Goal: Task Accomplishment & Management: Manage account settings

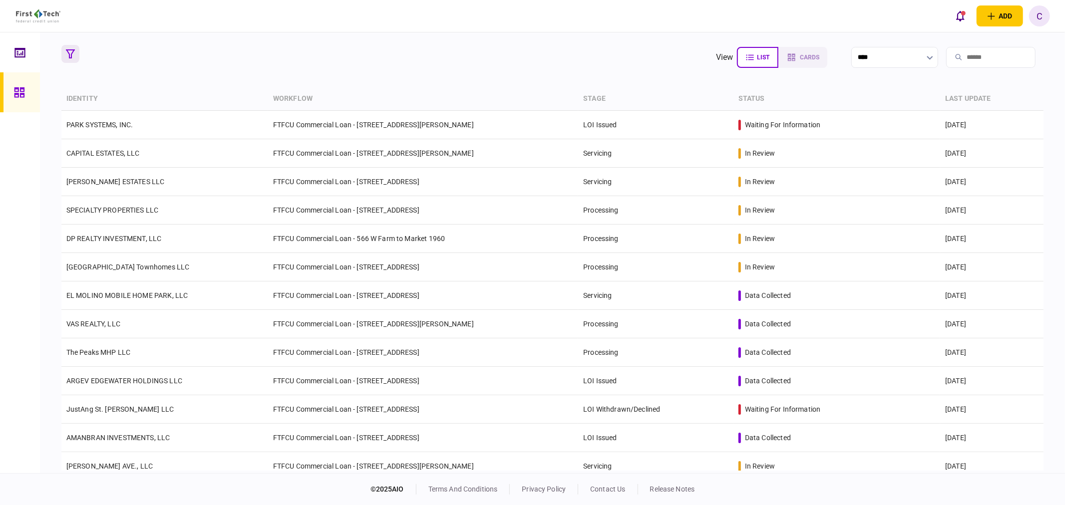
click at [69, 57] on icon "button" at bounding box center [70, 53] width 9 height 9
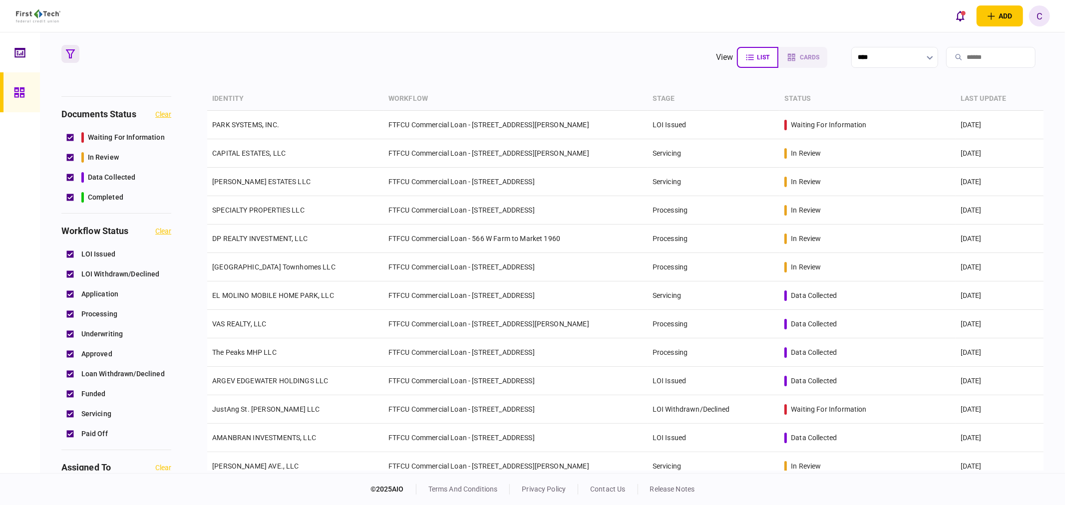
scroll to position [443, 0]
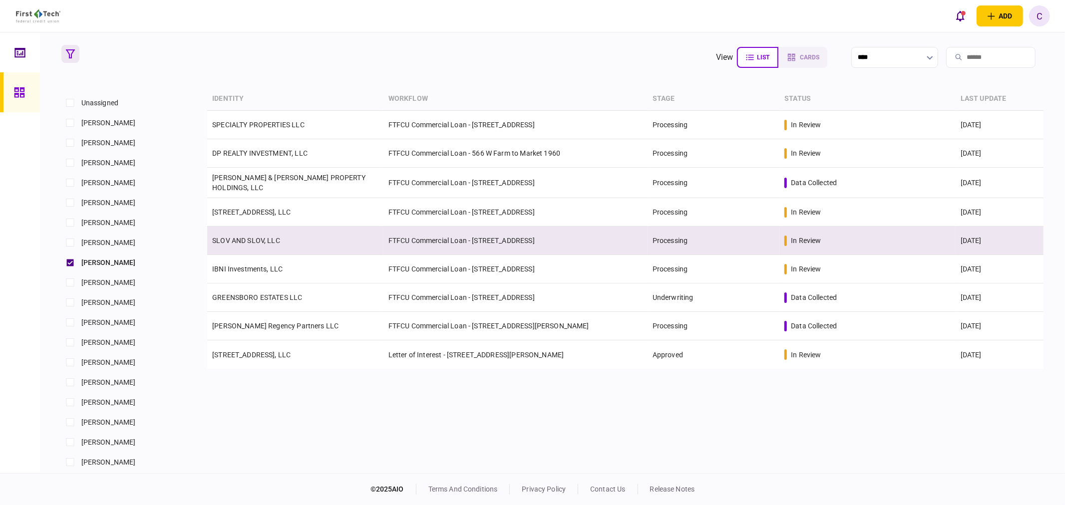
click at [250, 244] on td "SLOV AND SLOV, LLC" at bounding box center [295, 241] width 176 height 28
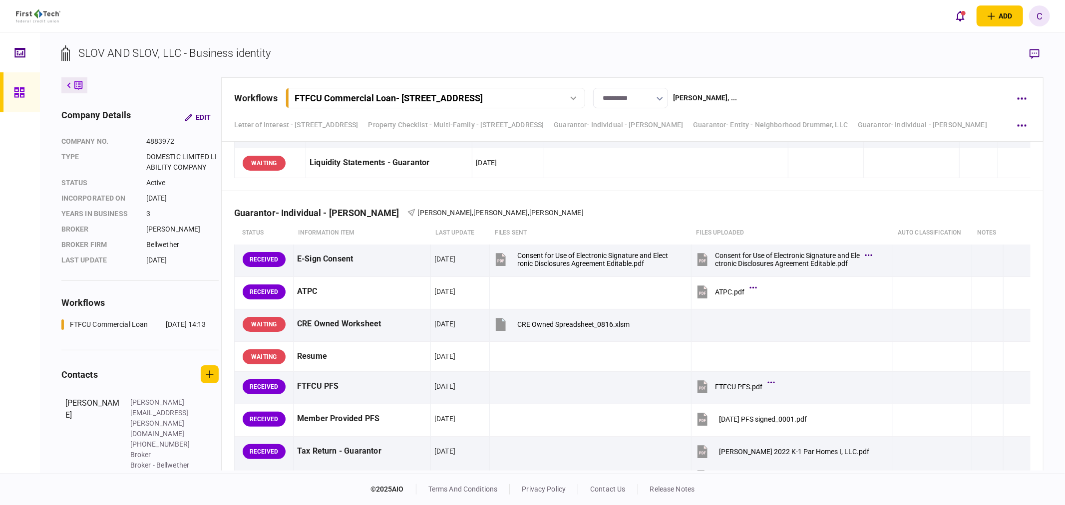
scroll to position [2052, 0]
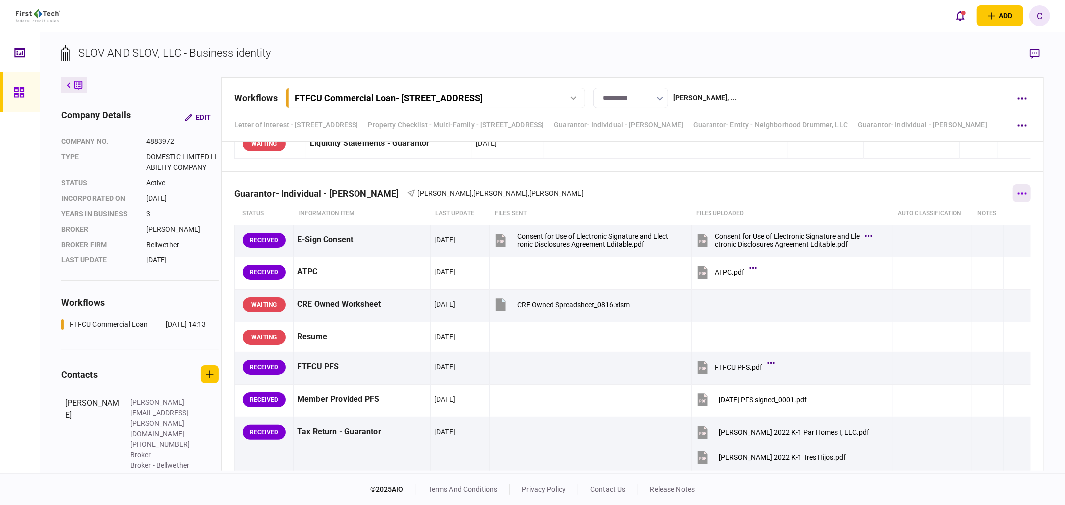
click at [1018, 195] on icon "button" at bounding box center [1021, 193] width 9 height 2
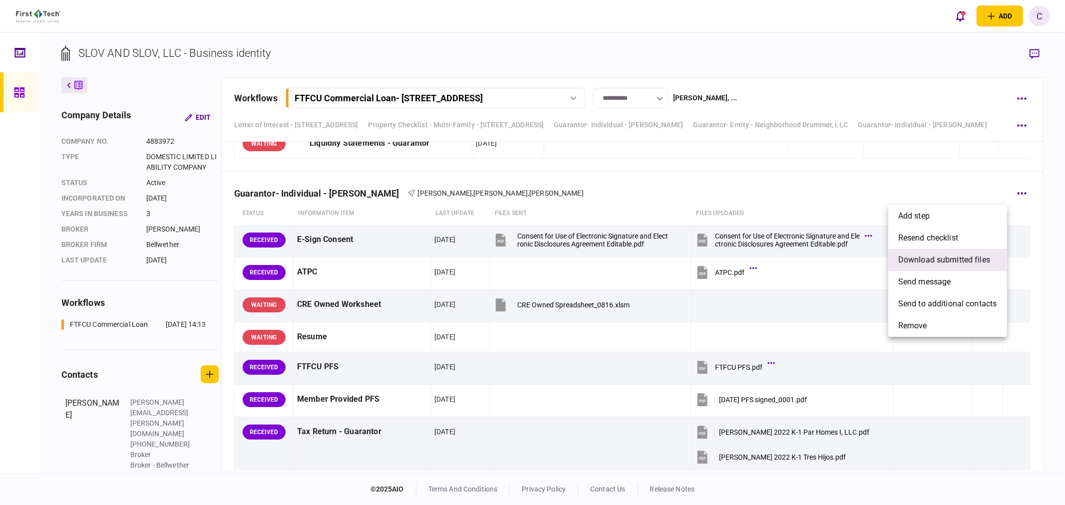
click at [948, 262] on span "download submitted files" at bounding box center [944, 260] width 92 height 12
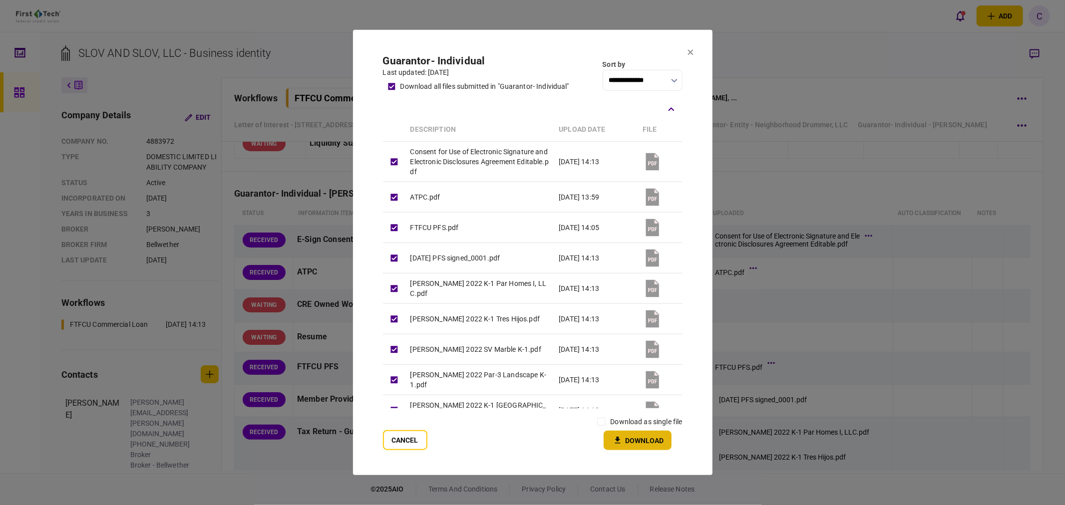
click at [627, 439] on button "Download" at bounding box center [637, 440] width 68 height 19
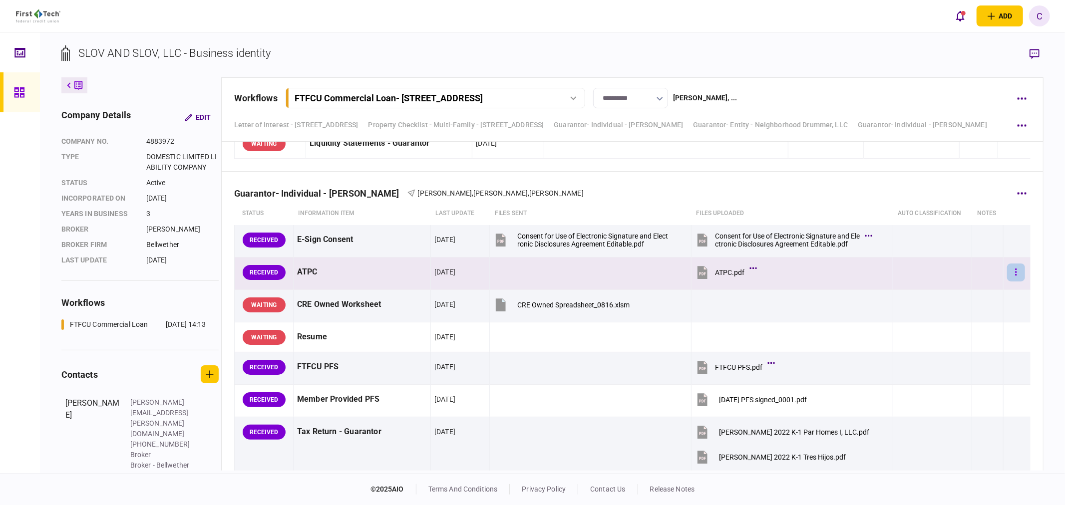
click at [1011, 278] on button "button" at bounding box center [1016, 273] width 18 height 18
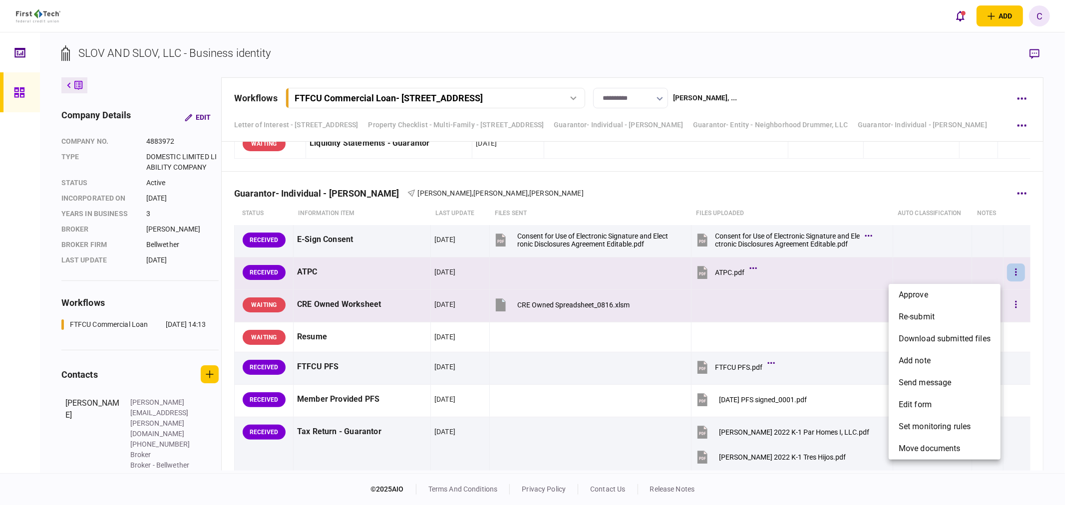
click at [941, 294] on li "approve" at bounding box center [944, 295] width 112 height 22
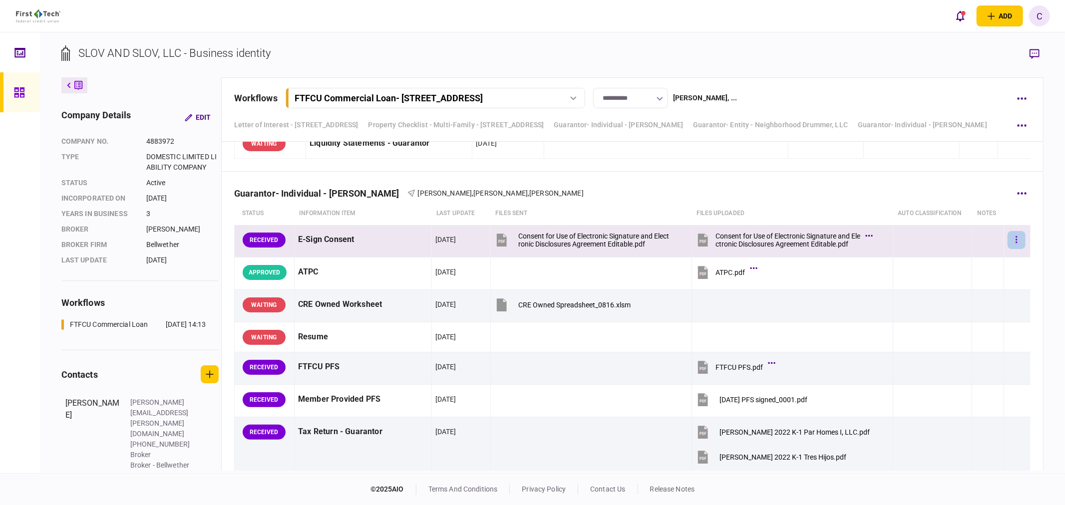
click at [1015, 241] on icon "button" at bounding box center [1016, 239] width 2 height 9
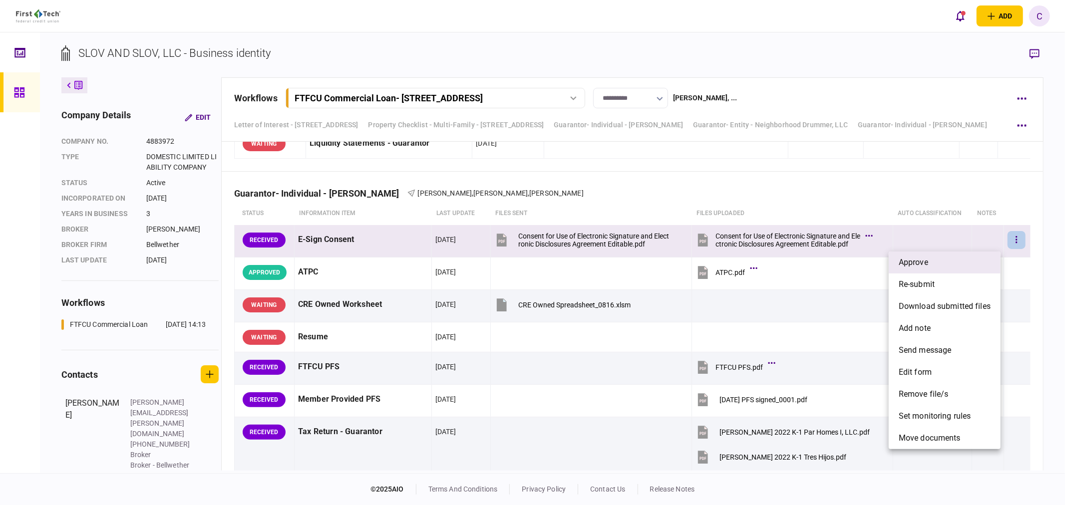
click at [960, 260] on li "approve" at bounding box center [944, 263] width 112 height 22
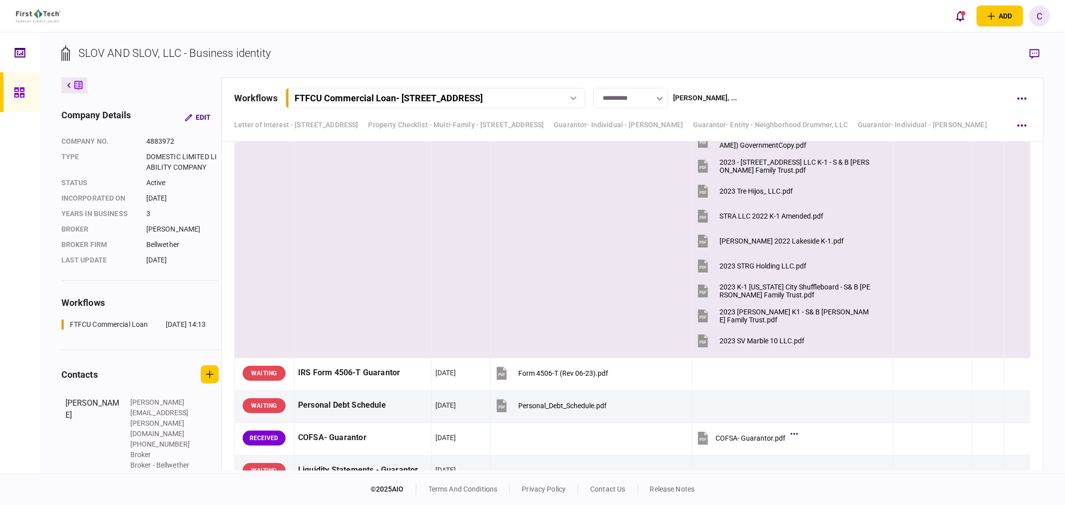
scroll to position [3383, 0]
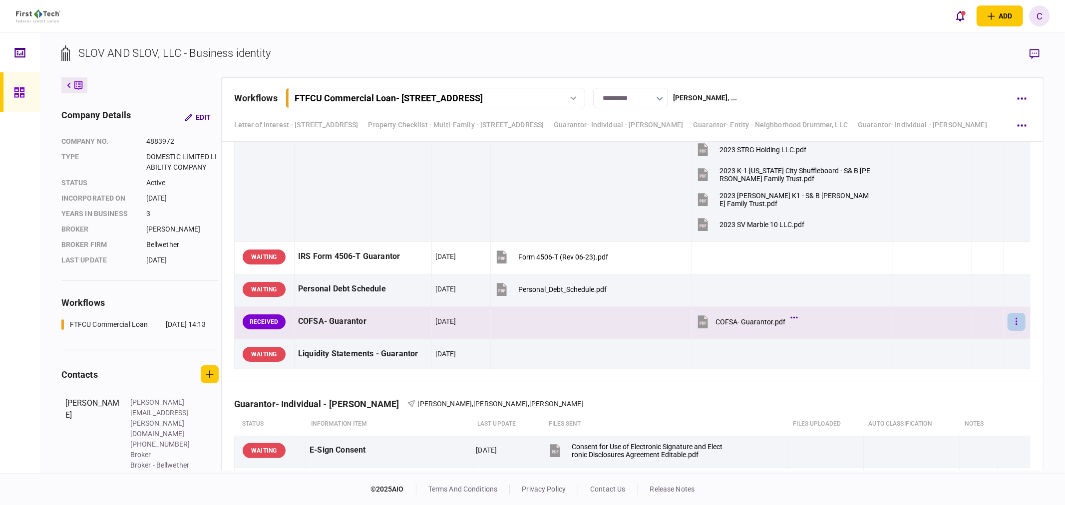
click at [1013, 324] on button "button" at bounding box center [1016, 322] width 18 height 18
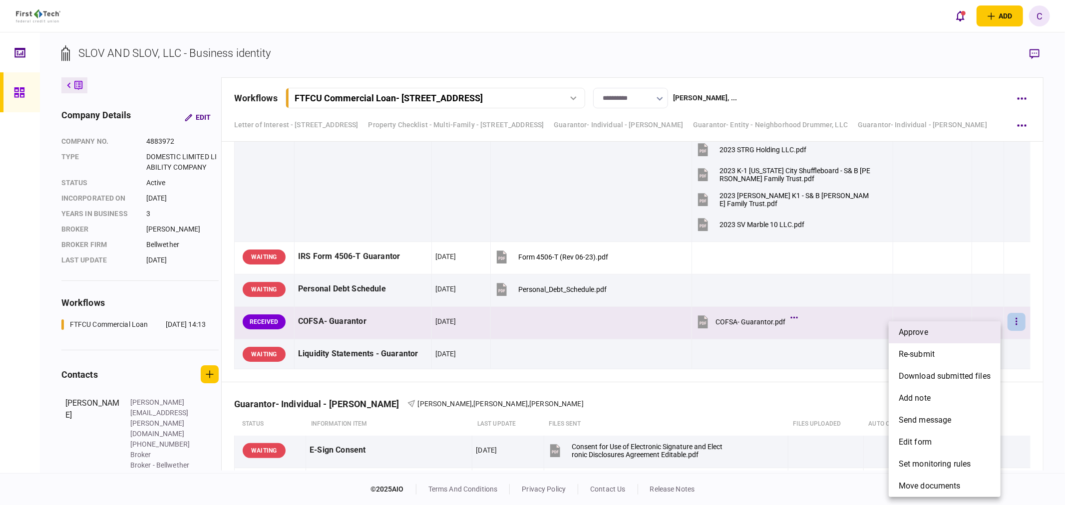
click at [927, 335] on span "approve" at bounding box center [912, 332] width 29 height 12
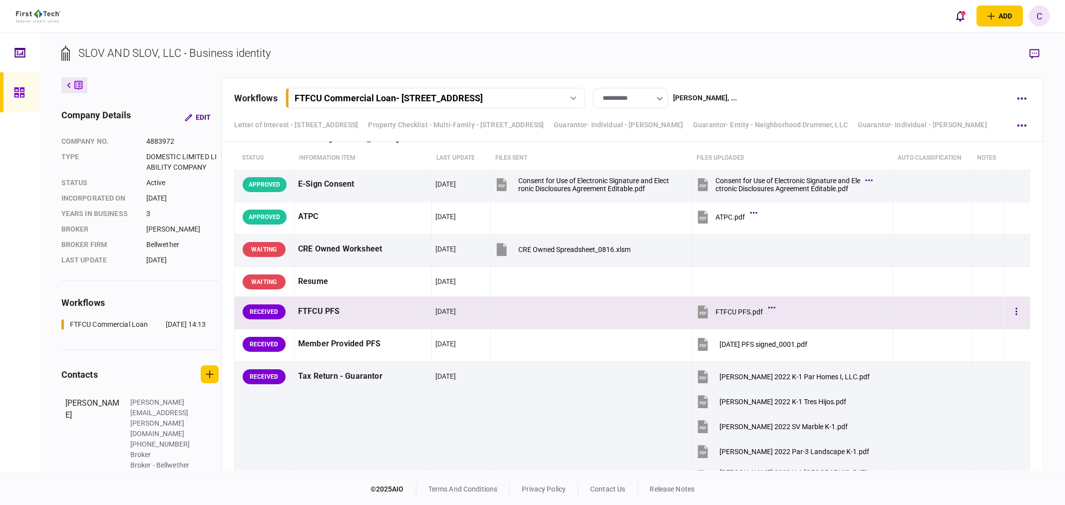
scroll to position [2163, 0]
